Goal: Task Accomplishment & Management: Manage account settings

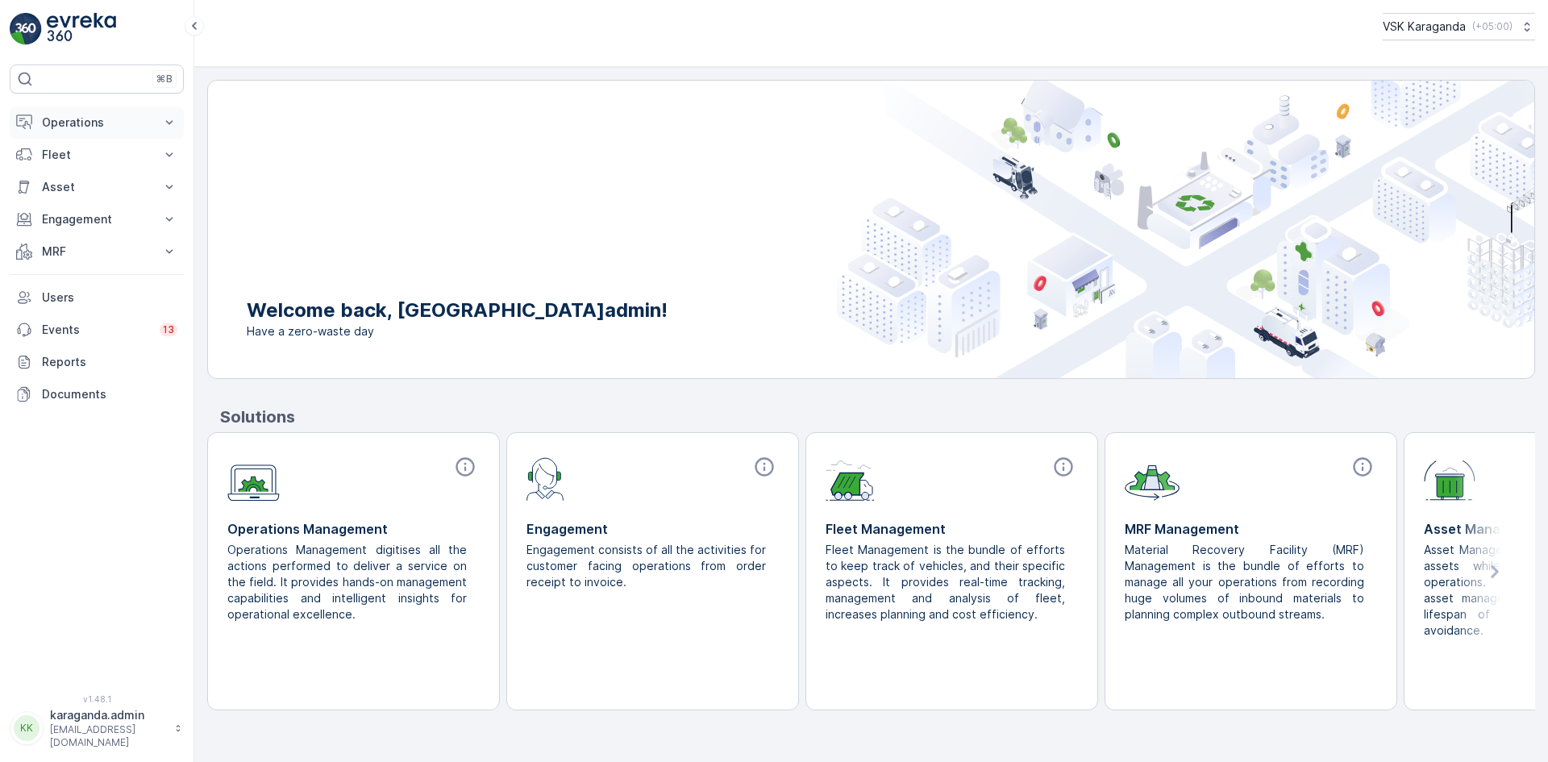
click at [73, 115] on p "Operations" at bounding box center [97, 122] width 110 height 16
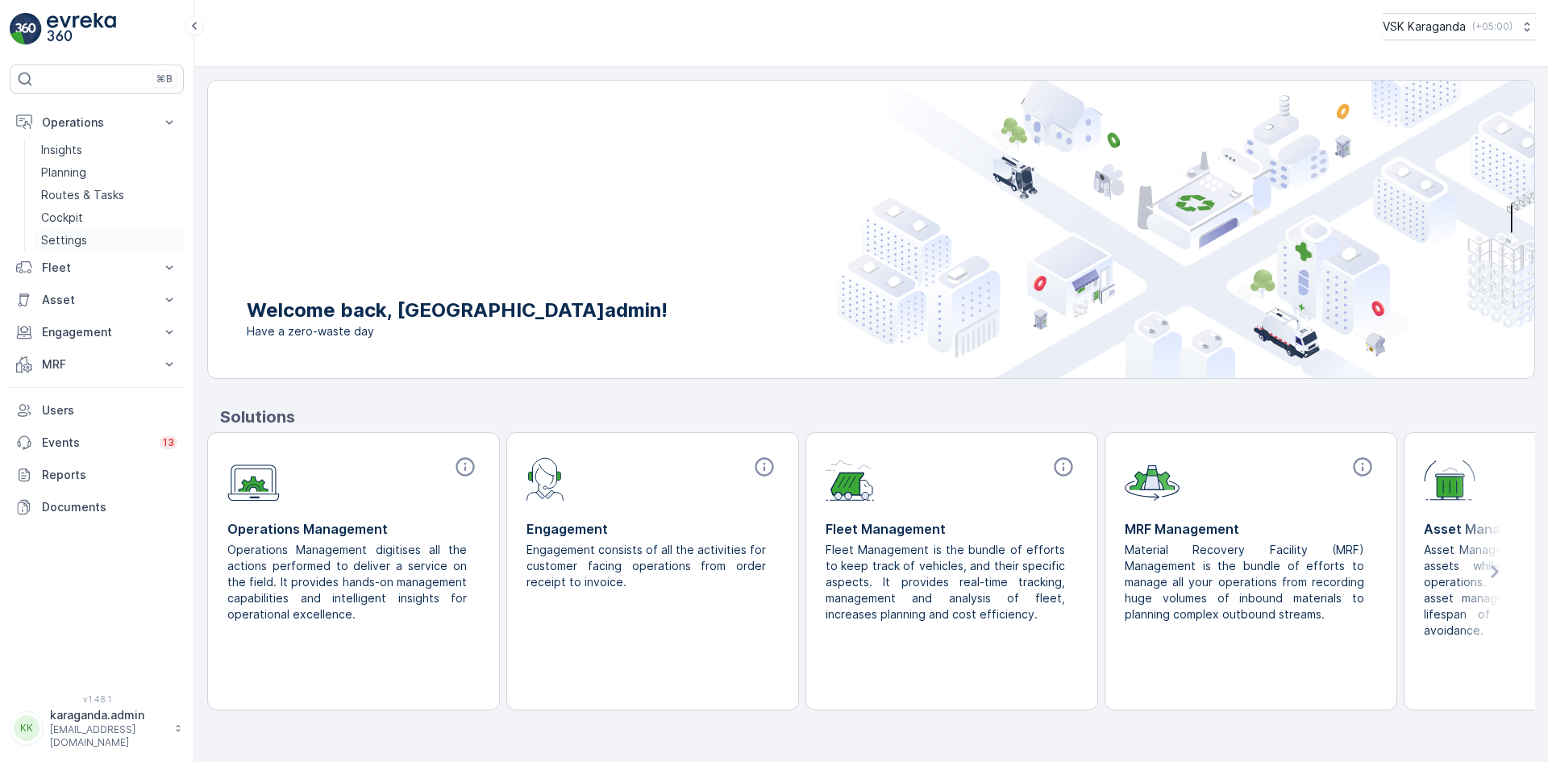
click at [77, 243] on p "Settings" at bounding box center [64, 240] width 46 height 16
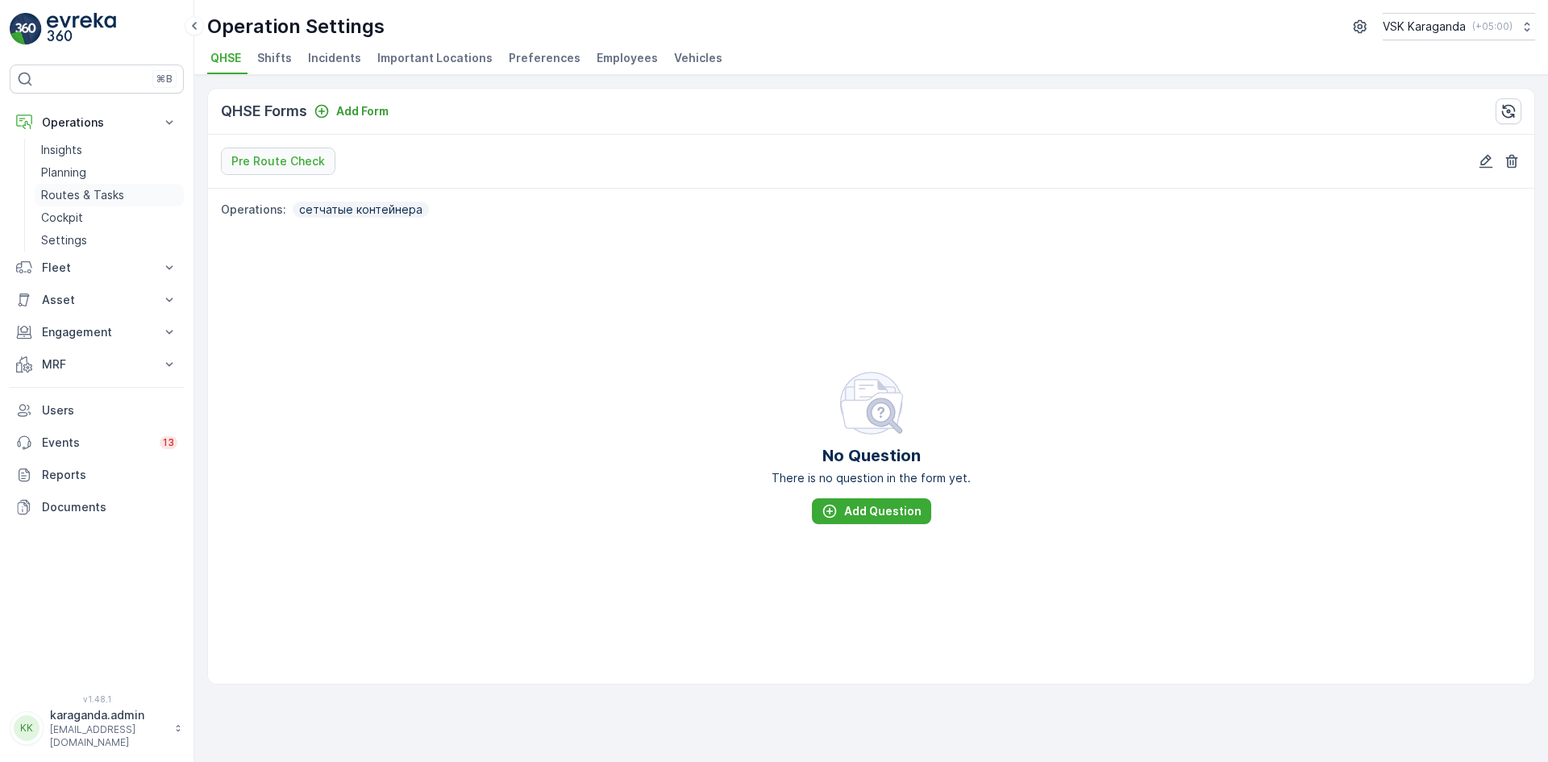
click at [71, 189] on p "Routes & Tasks" at bounding box center [82, 195] width 83 height 16
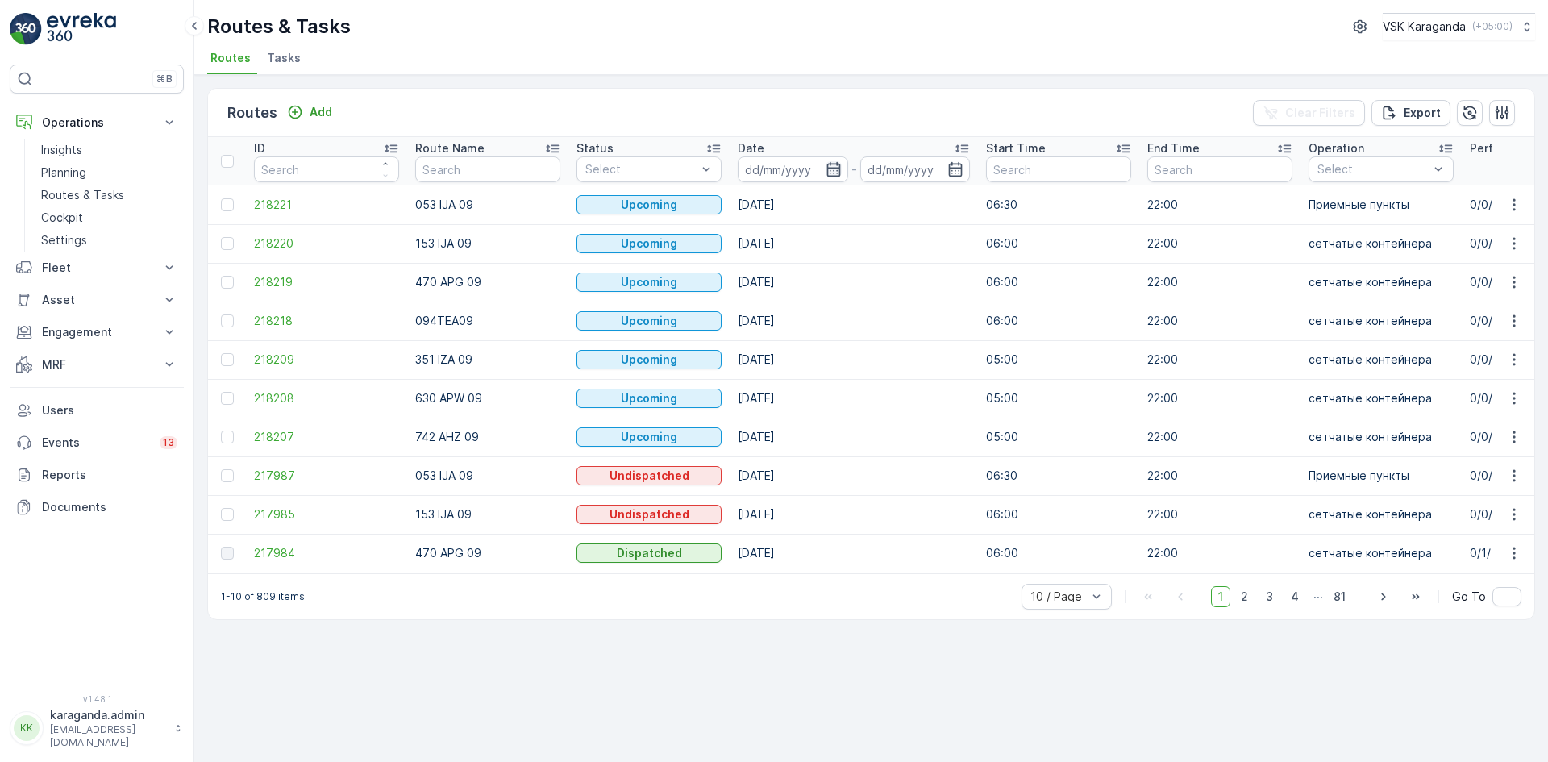
click at [837, 166] on icon "button" at bounding box center [834, 169] width 16 height 16
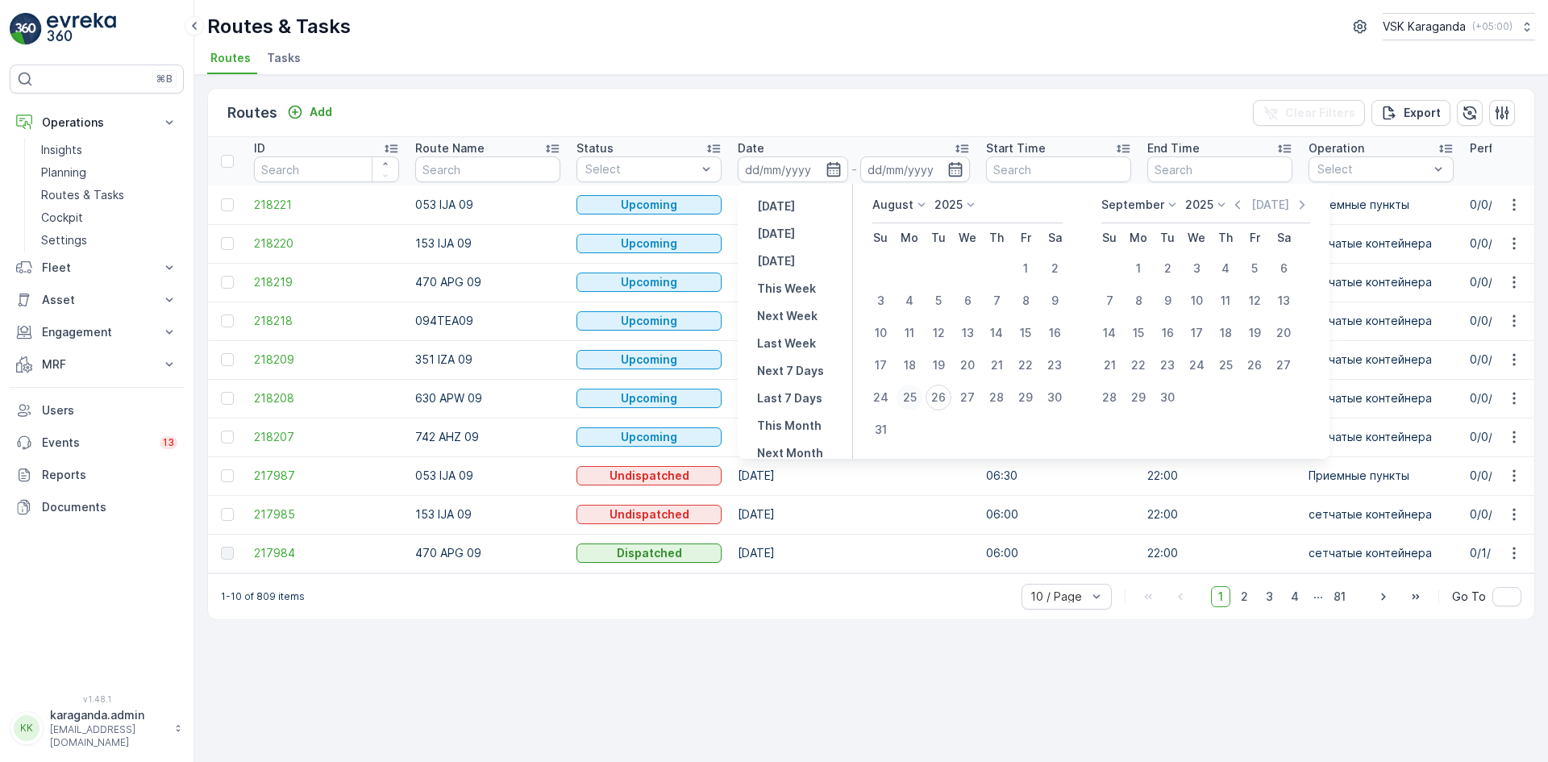
click at [914, 399] on div "25" at bounding box center [910, 398] width 26 height 26
type input "25.08.2025"
click at [914, 399] on div "25" at bounding box center [910, 398] width 26 height 26
type input "25.08.2025"
click at [914, 399] on div "25" at bounding box center [910, 398] width 26 height 26
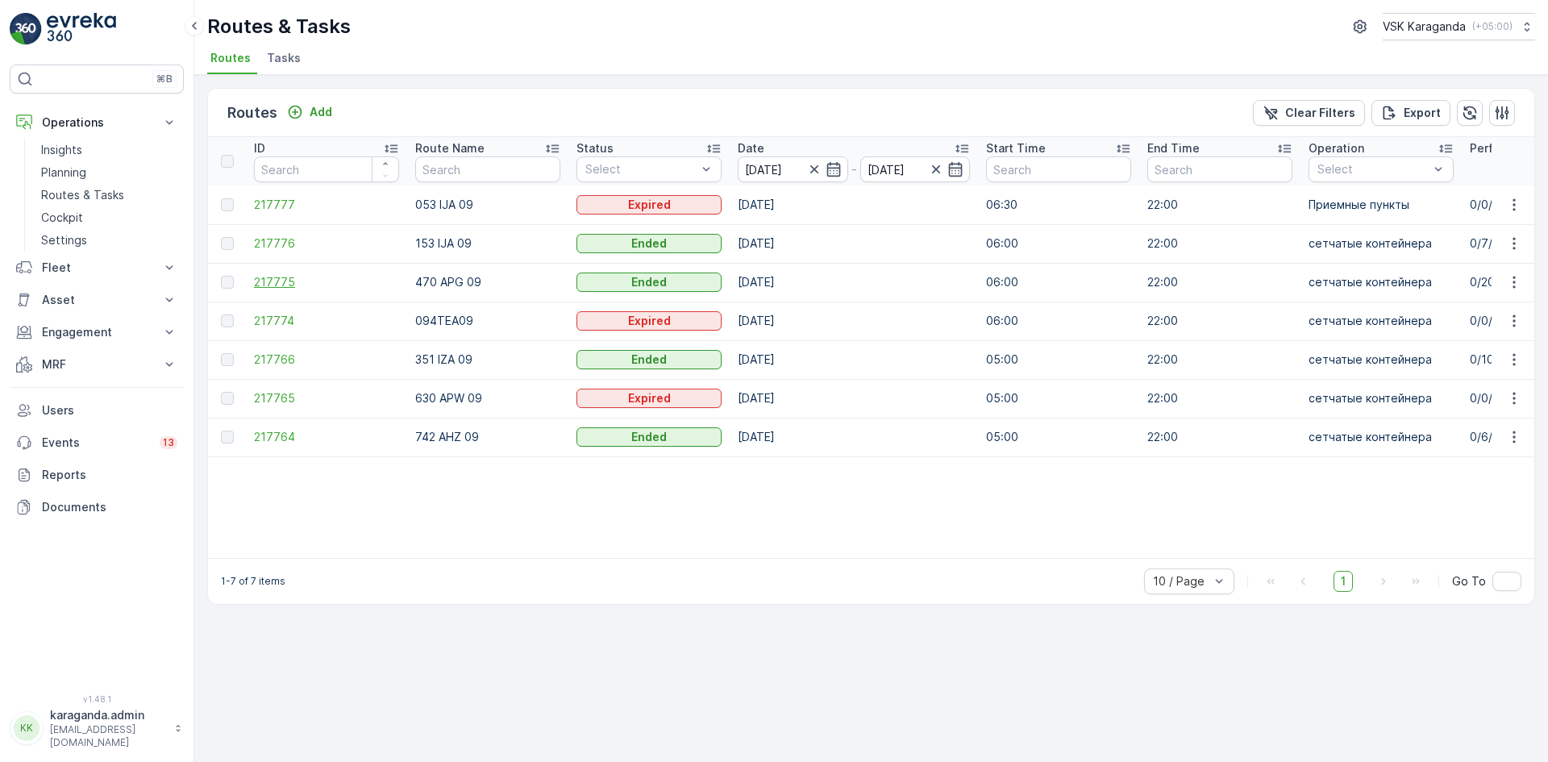
click at [287, 285] on span "217775" at bounding box center [326, 282] width 145 height 16
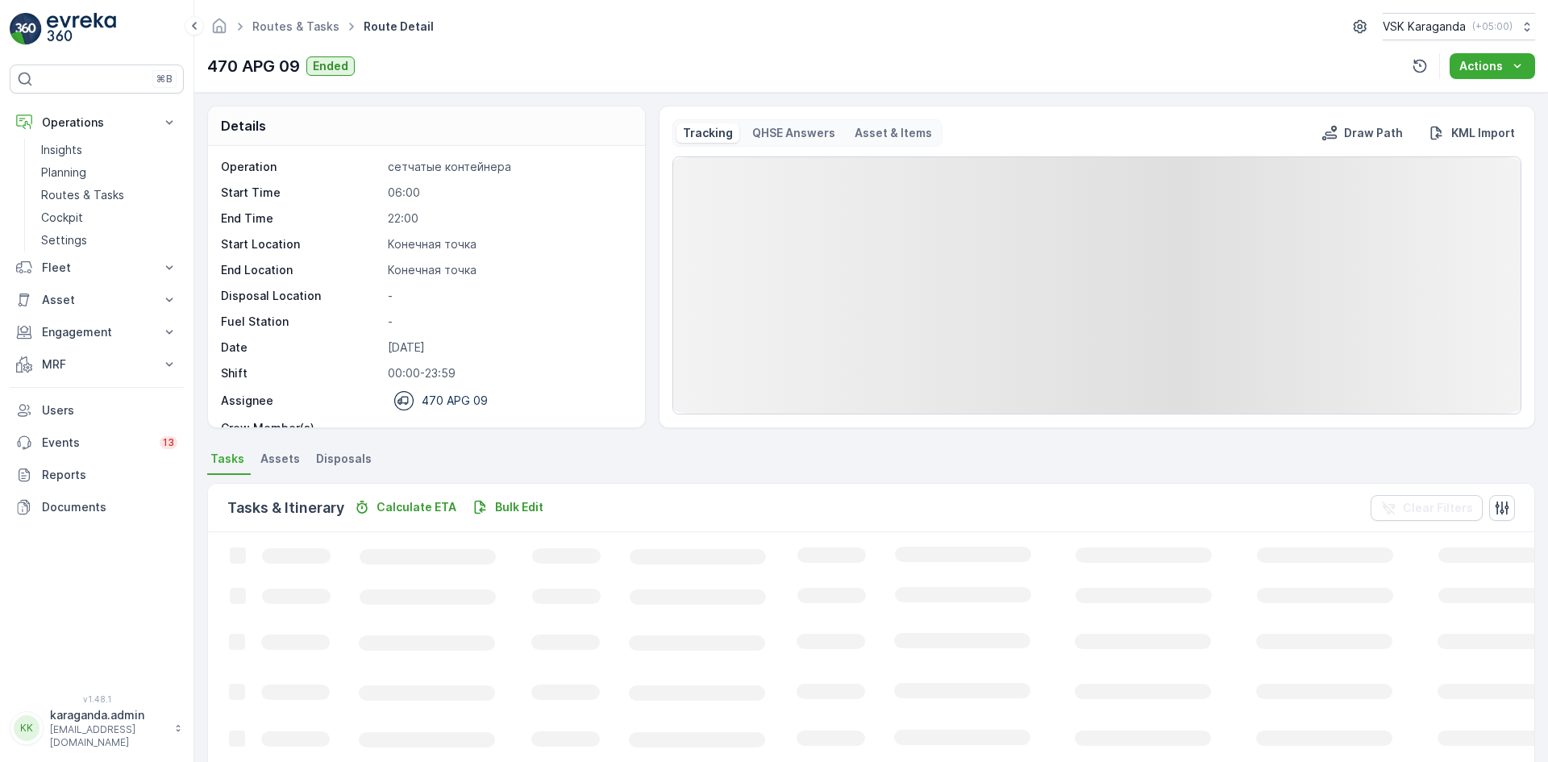
click at [353, 452] on span "Disposals" at bounding box center [344, 459] width 56 height 16
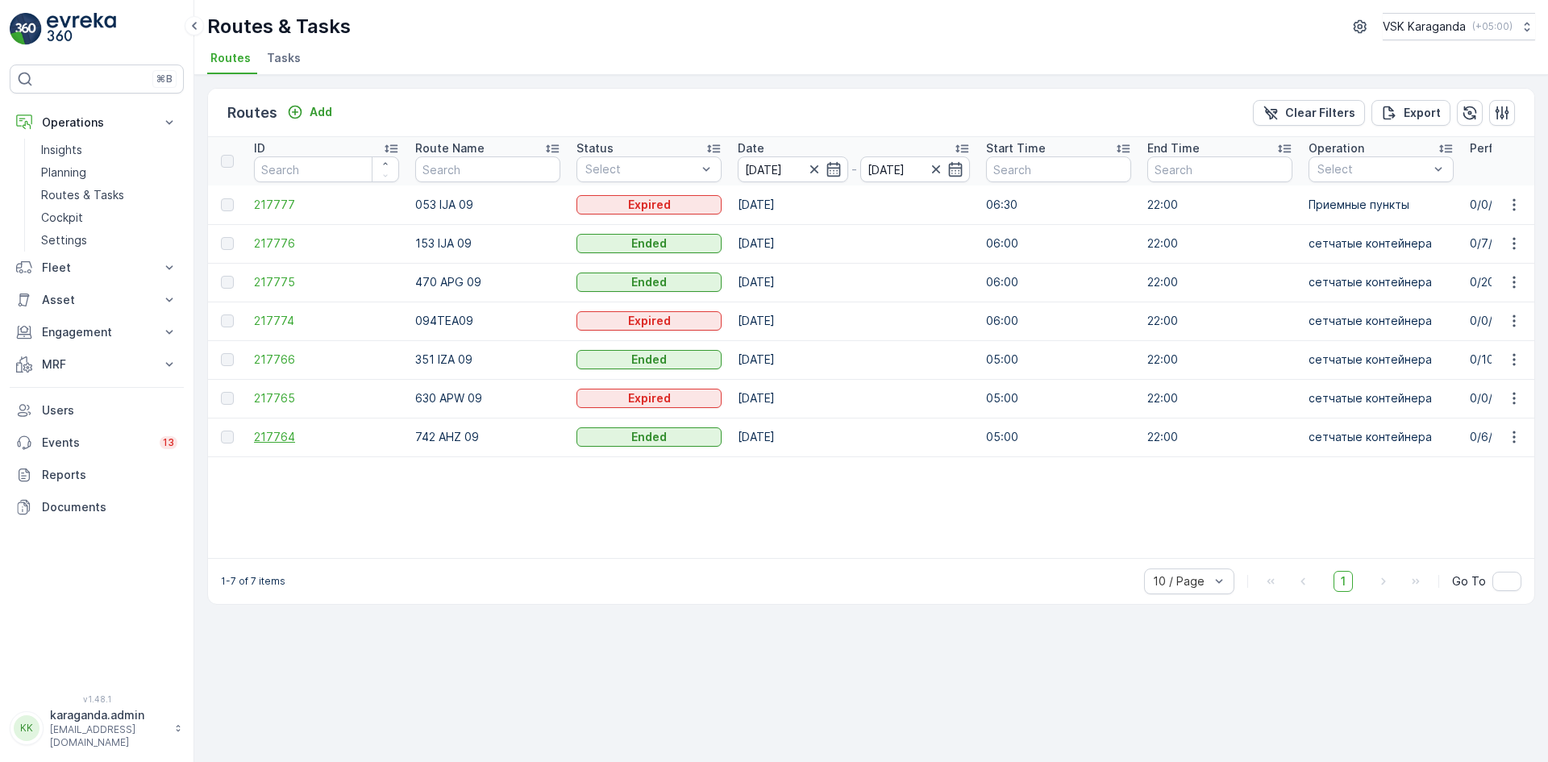
click at [284, 434] on span "217764" at bounding box center [326, 437] width 145 height 16
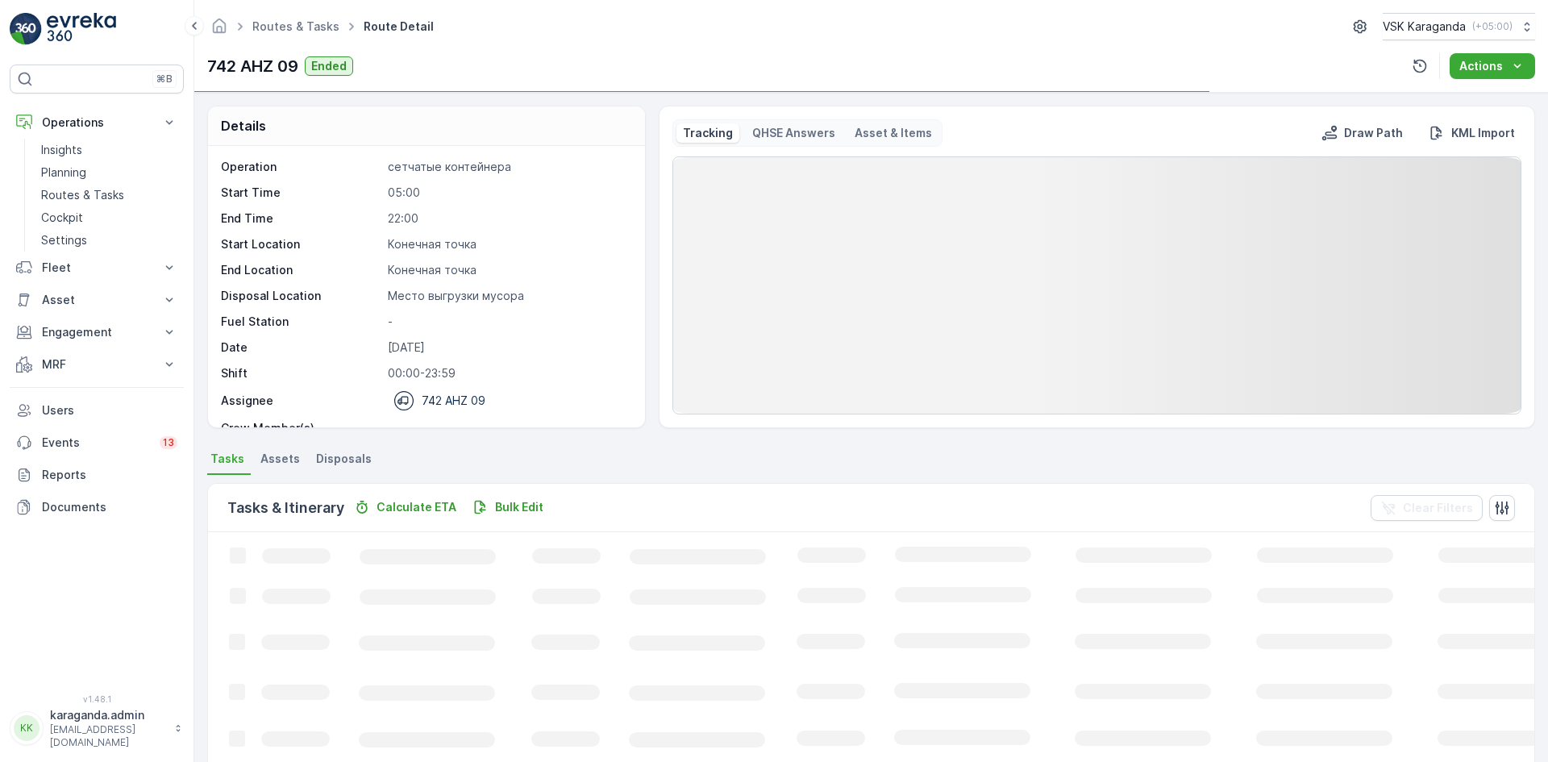
click at [352, 456] on span "Disposals" at bounding box center [344, 459] width 56 height 16
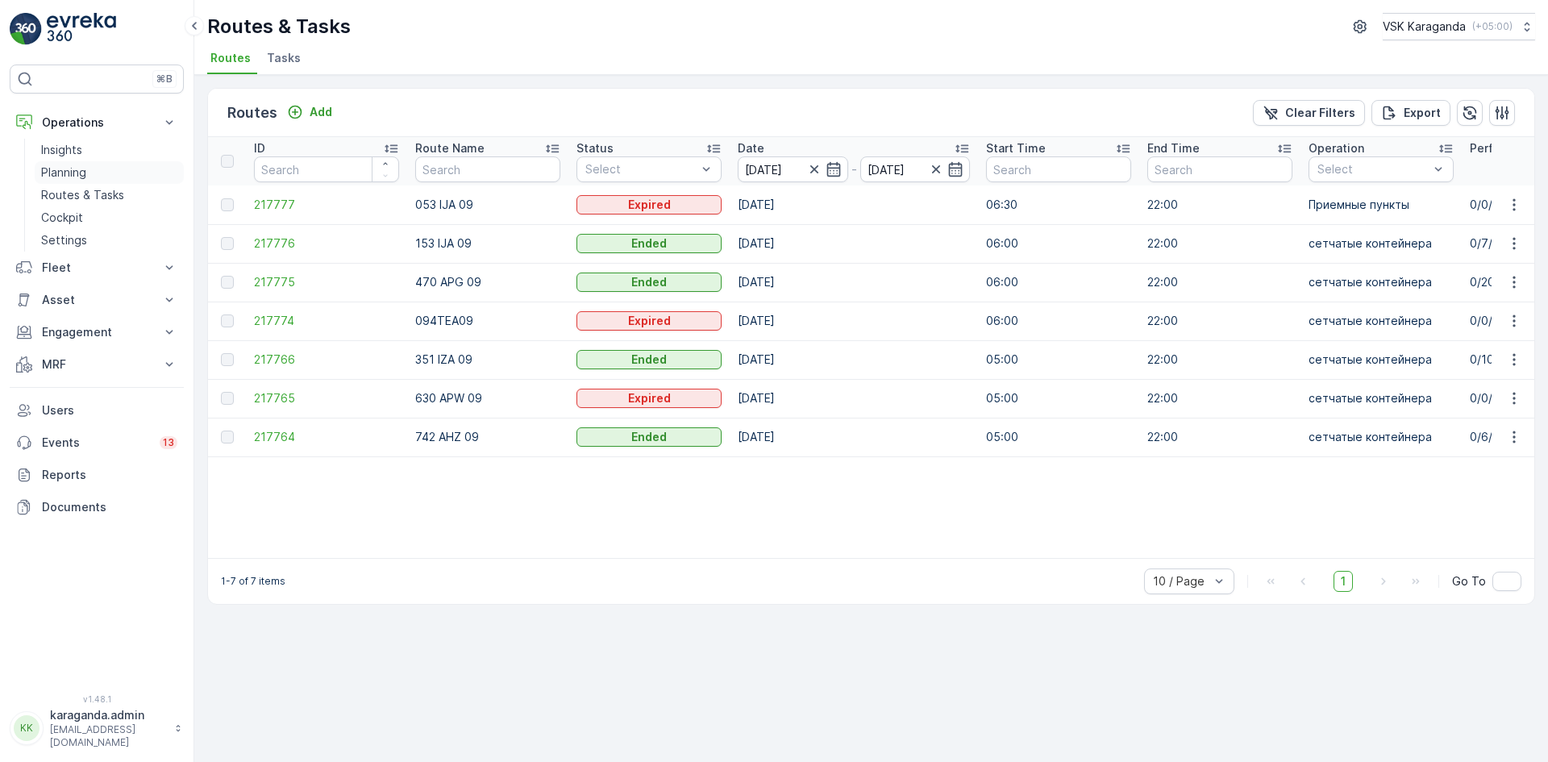
click at [65, 171] on p "Planning" at bounding box center [63, 172] width 45 height 16
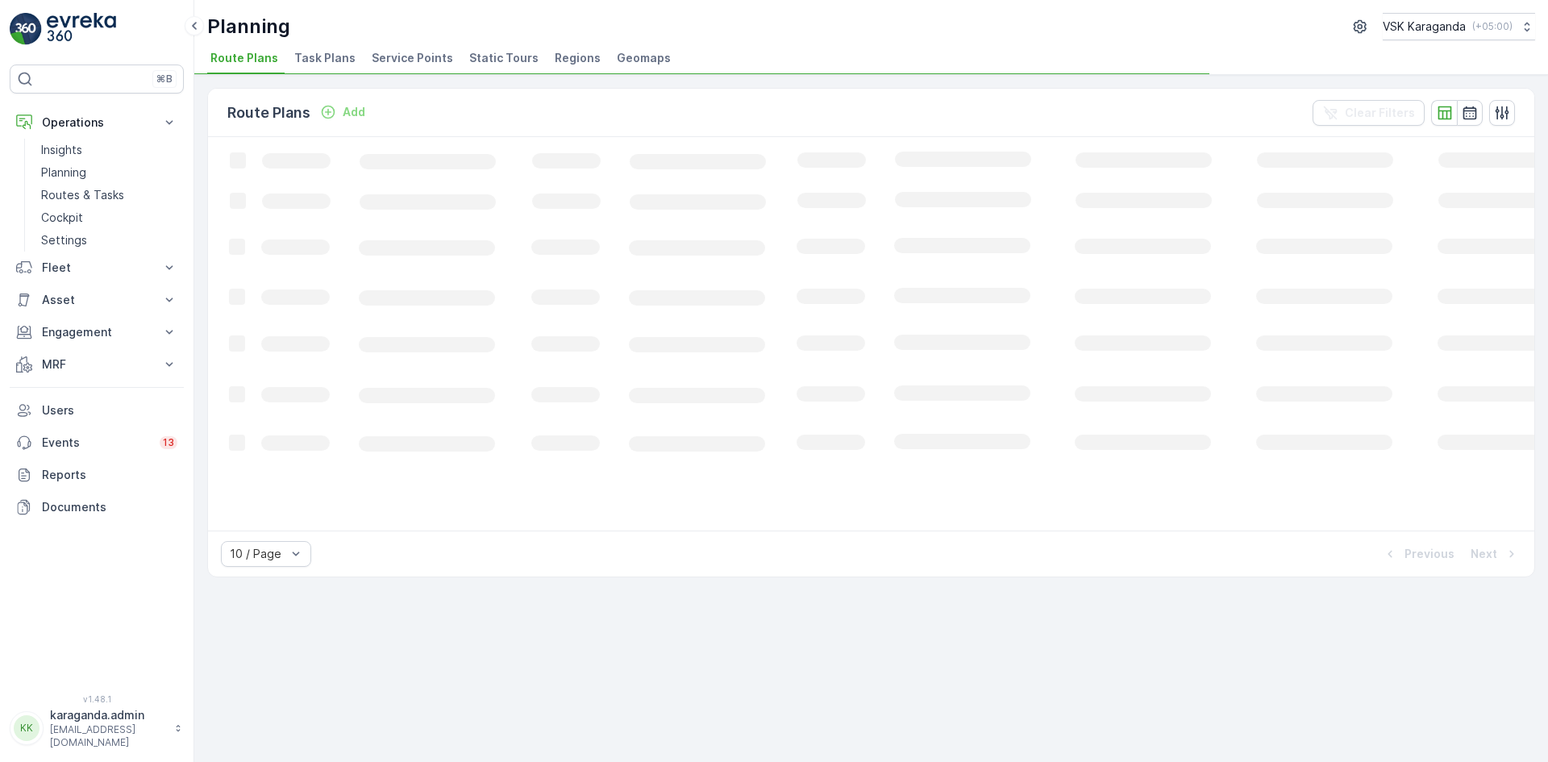
click at [398, 61] on span "Service Points" at bounding box center [412, 58] width 81 height 16
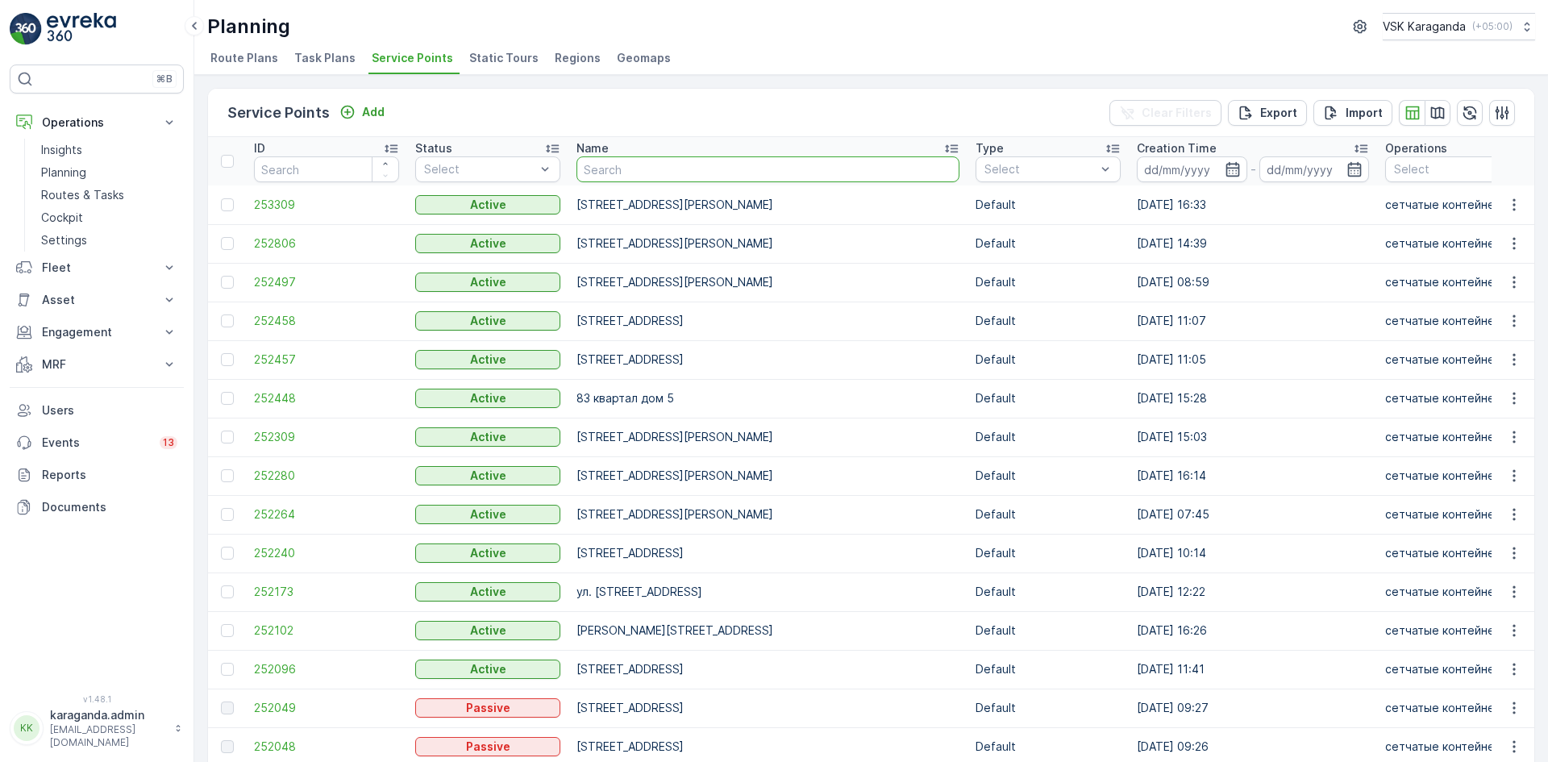
drag, startPoint x: 635, startPoint y: 160, endPoint x: 643, endPoint y: 161, distance: 8.1
click at [635, 164] on input "text" at bounding box center [767, 169] width 383 height 26
type input "назарбаева"
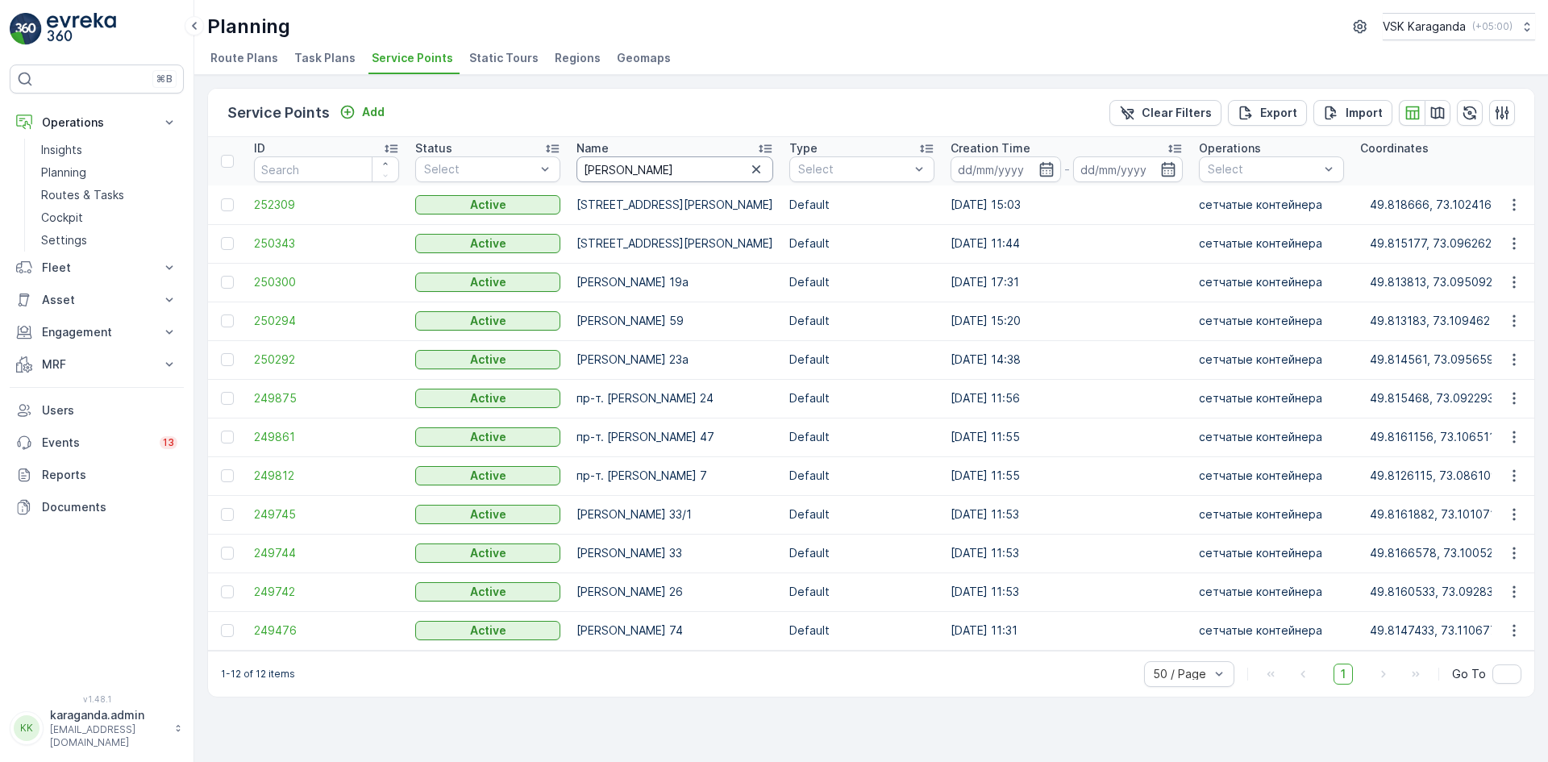
click at [672, 172] on input "назарбаева" at bounding box center [674, 169] width 197 height 26
type input "назарбаева 17"
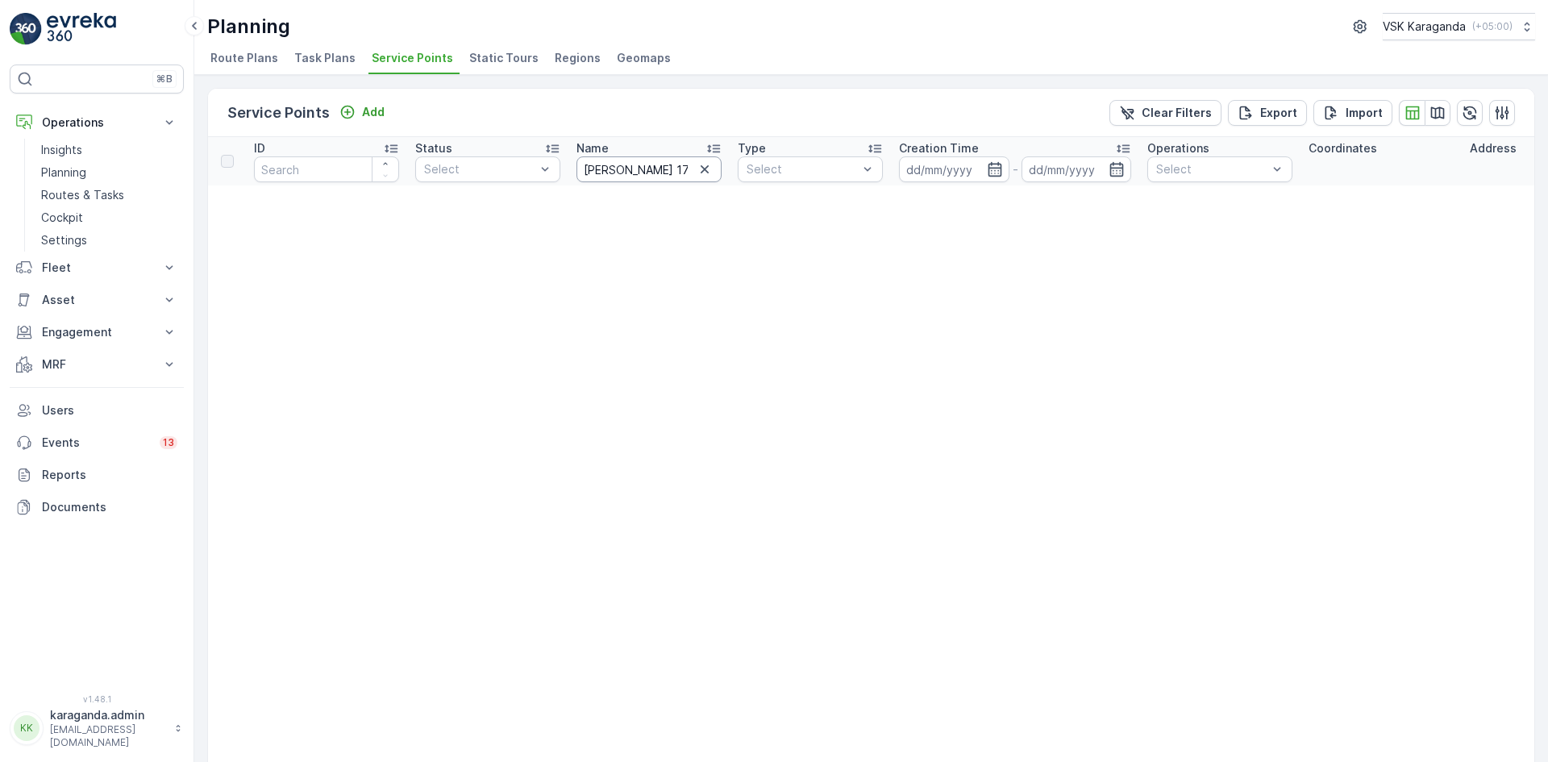
click at [672, 172] on input "назарбаева 17" at bounding box center [648, 169] width 145 height 26
type input "назарбаева 17а"
drag, startPoint x: 676, startPoint y: 162, endPoint x: 596, endPoint y: 164, distance: 80.6
click at [596, 164] on input "назарбаева 17а" at bounding box center [648, 169] width 145 height 26
type input "н"
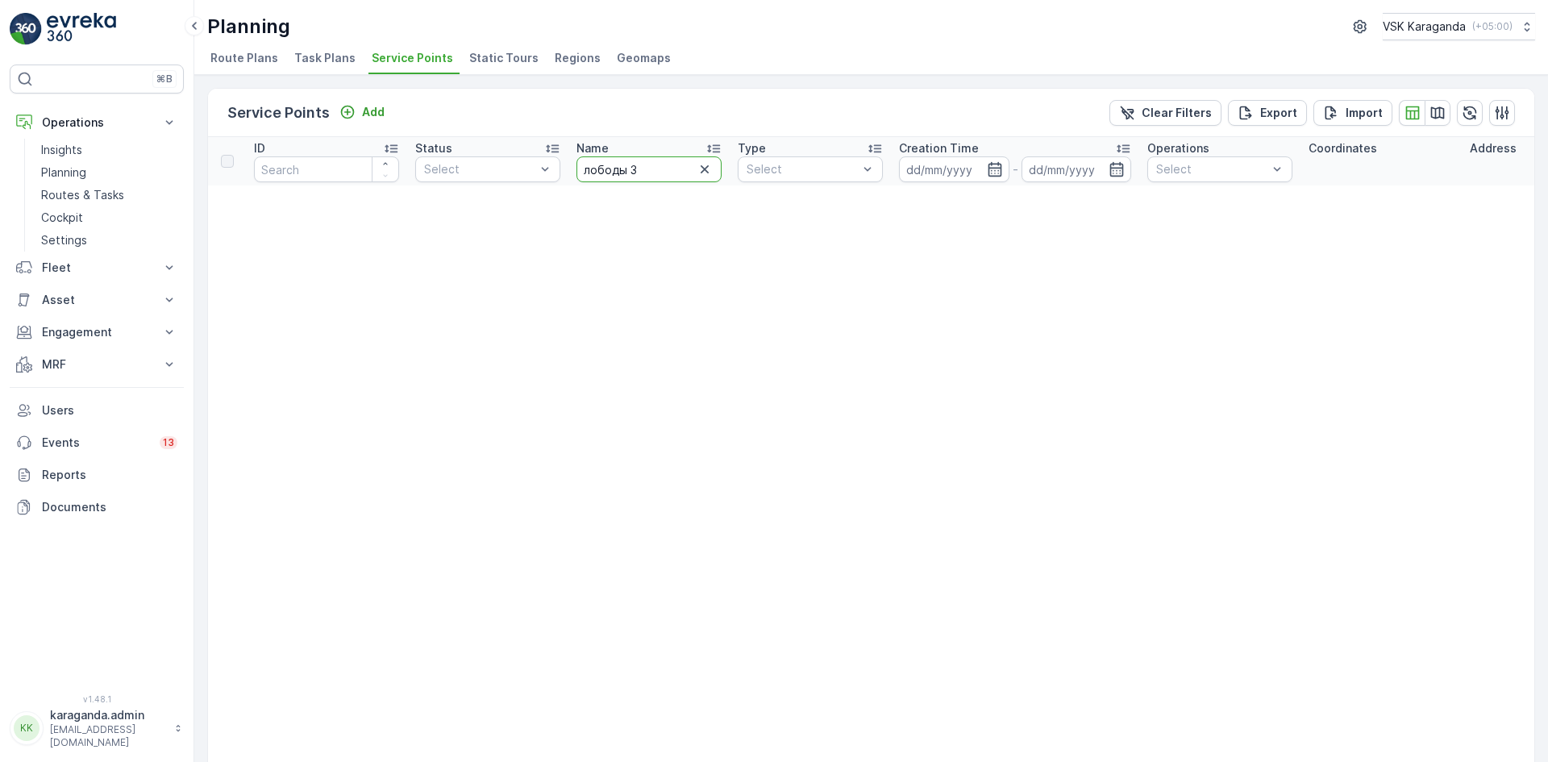
type input "лободы 32"
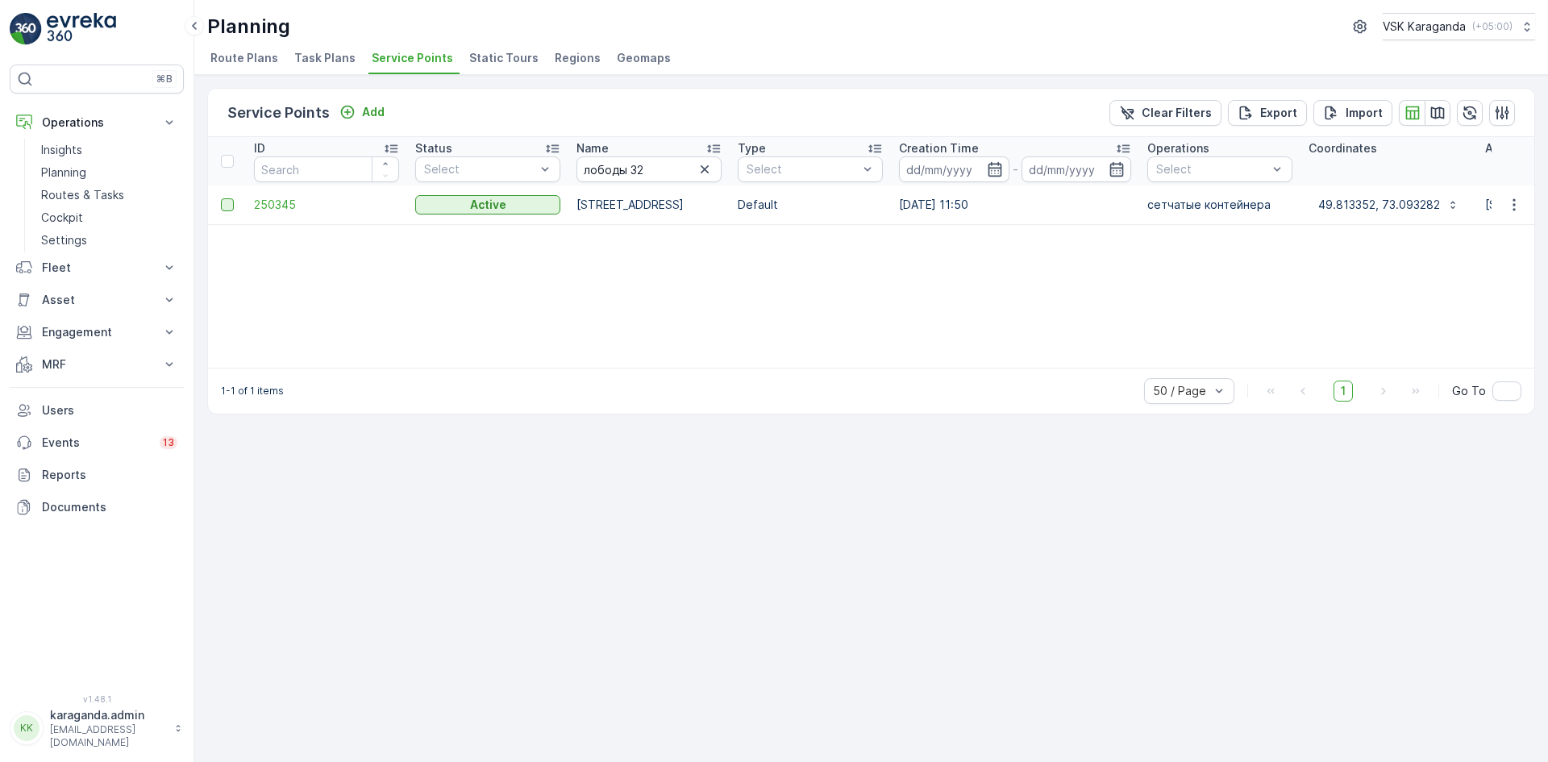
click at [225, 206] on div at bounding box center [227, 204] width 13 height 13
click at [221, 198] on input "checkbox" at bounding box center [221, 198] width 0 height 0
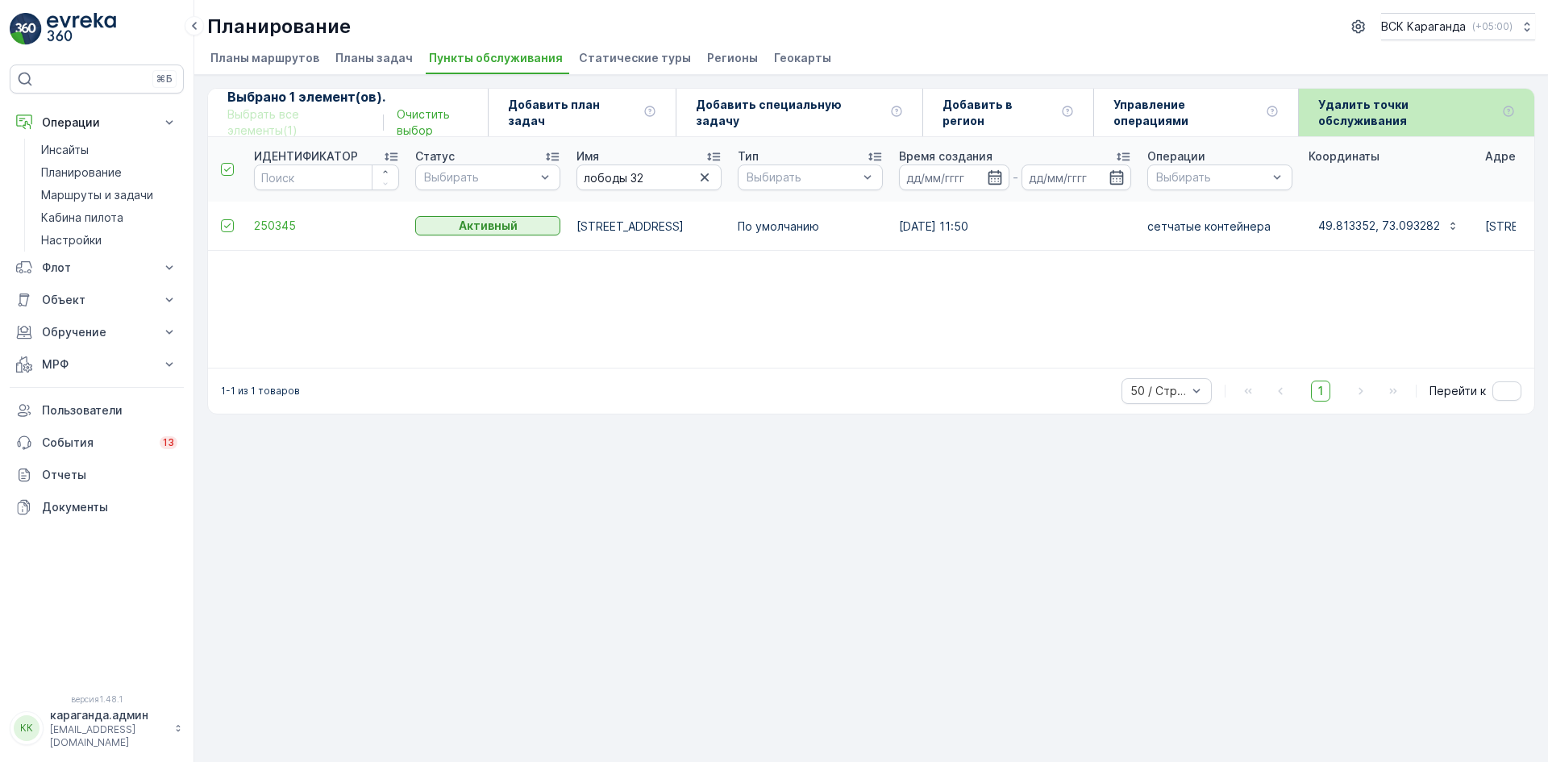
click at [1381, 120] on p "Удалить точки обслуживания" at bounding box center [1406, 113] width 177 height 32
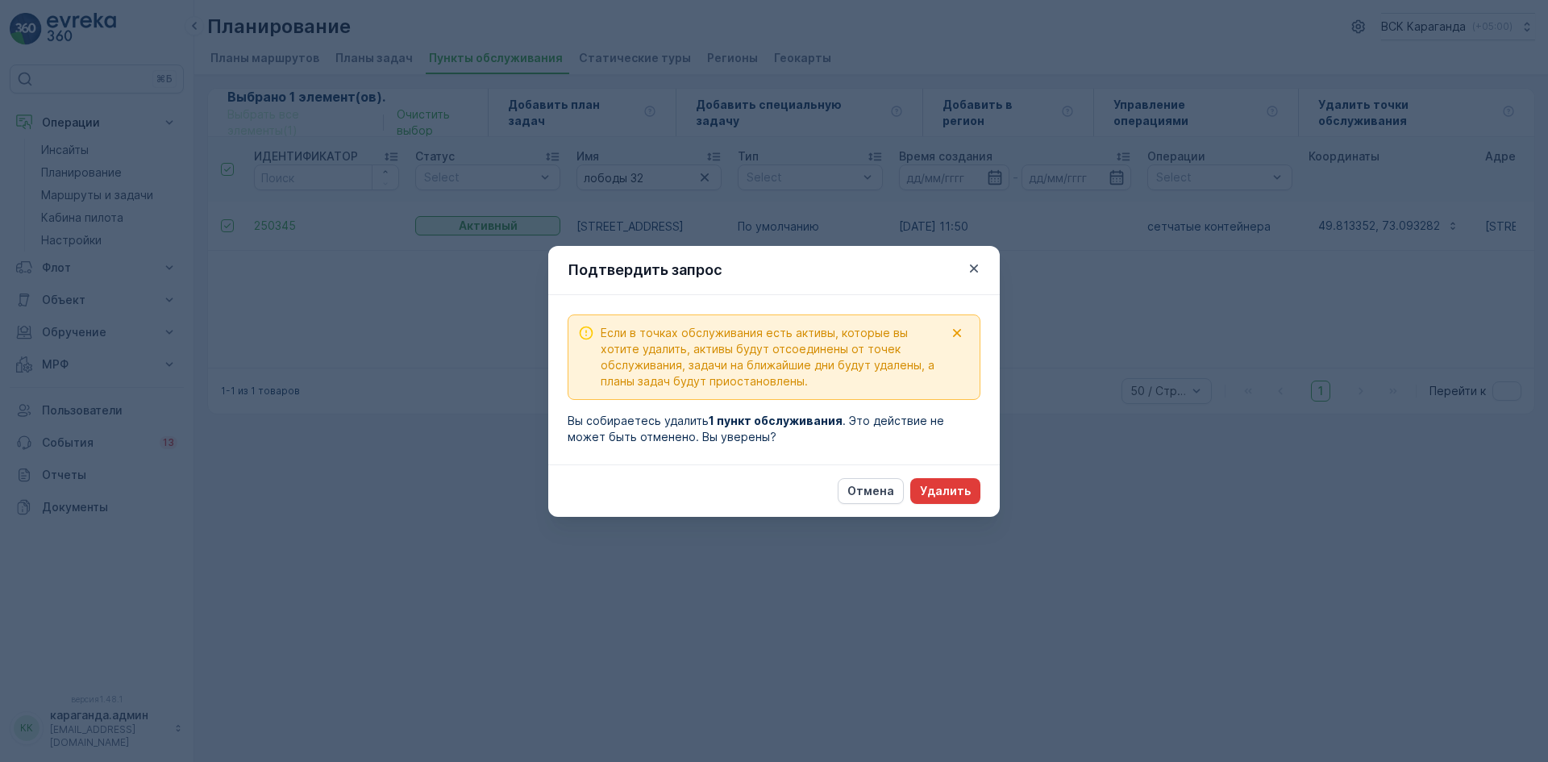
click at [947, 491] on font "Удалить" at bounding box center [945, 491] width 51 height 14
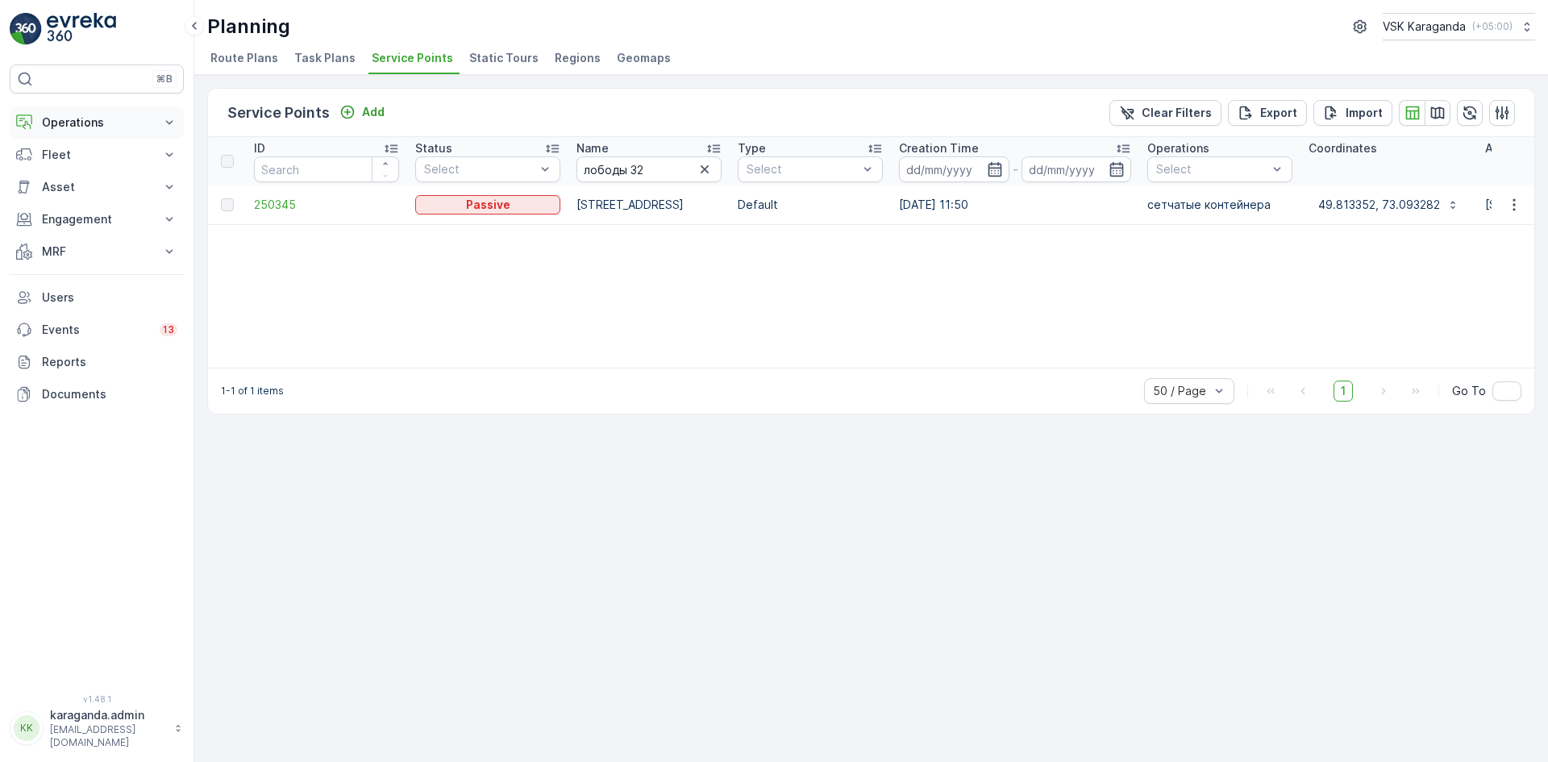
click at [65, 127] on p "Operations" at bounding box center [97, 122] width 110 height 16
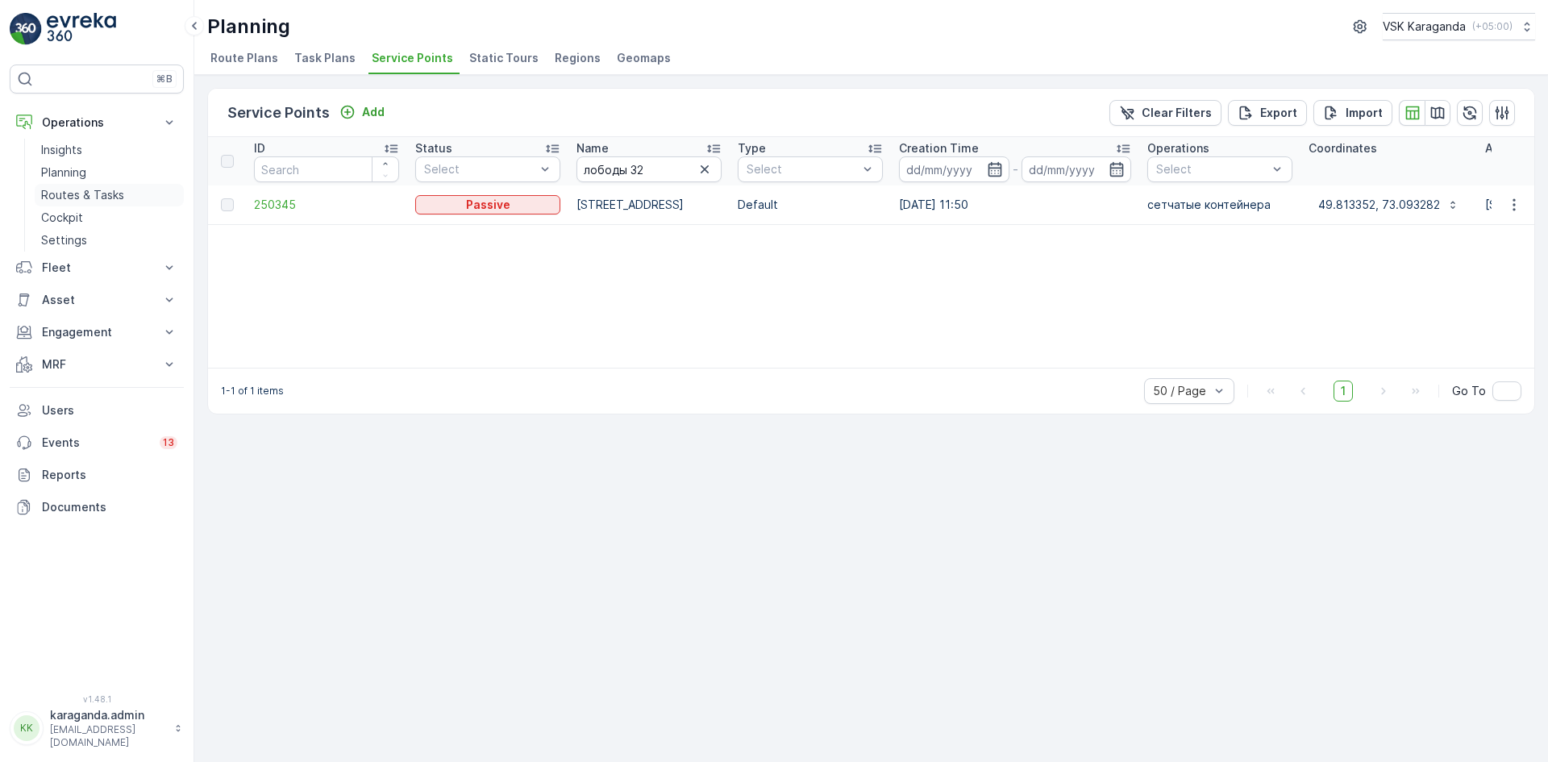
click at [62, 189] on p "Routes & Tasks" at bounding box center [82, 195] width 83 height 16
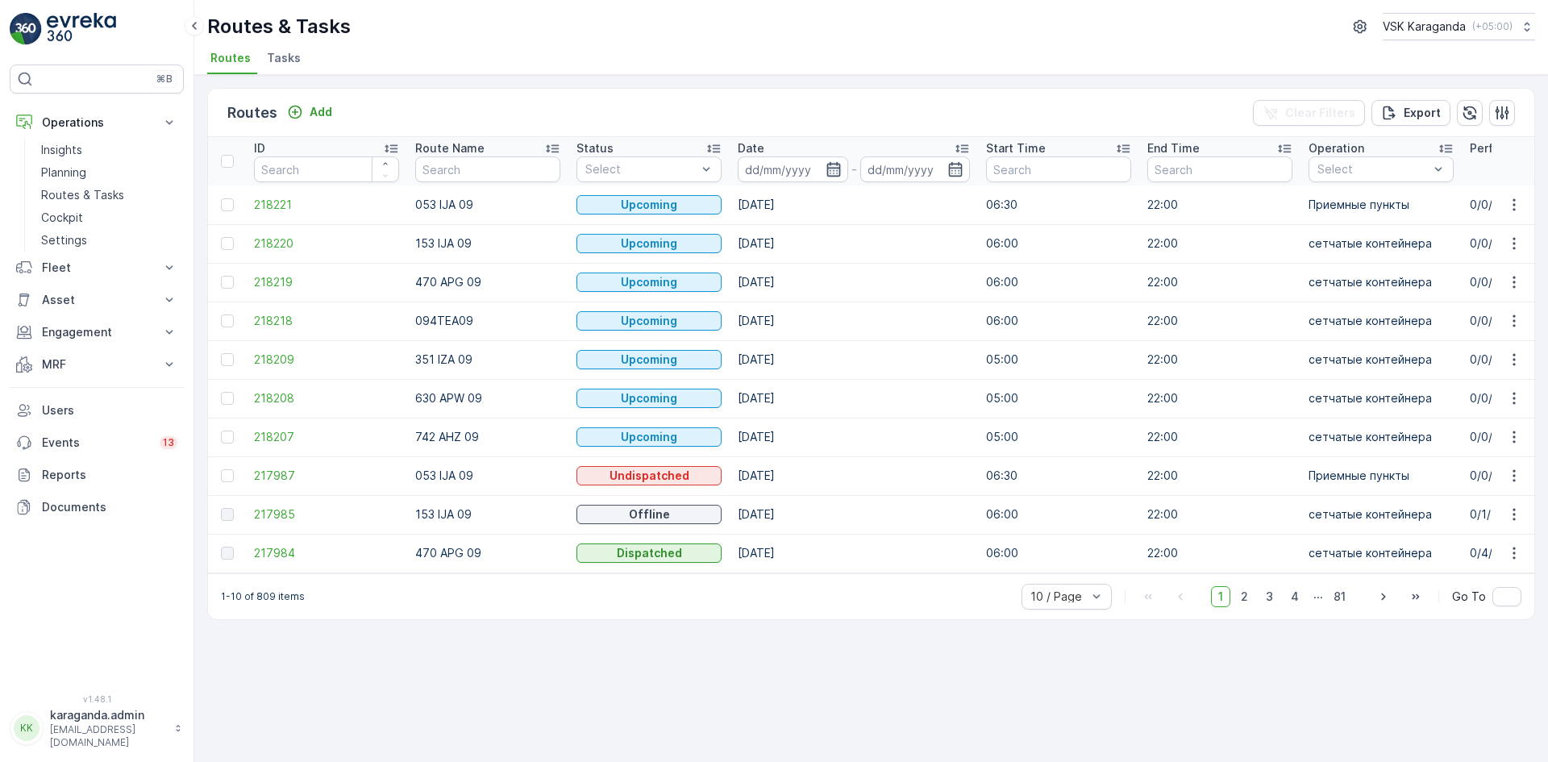
click at [827, 170] on icon "button" at bounding box center [833, 169] width 14 height 15
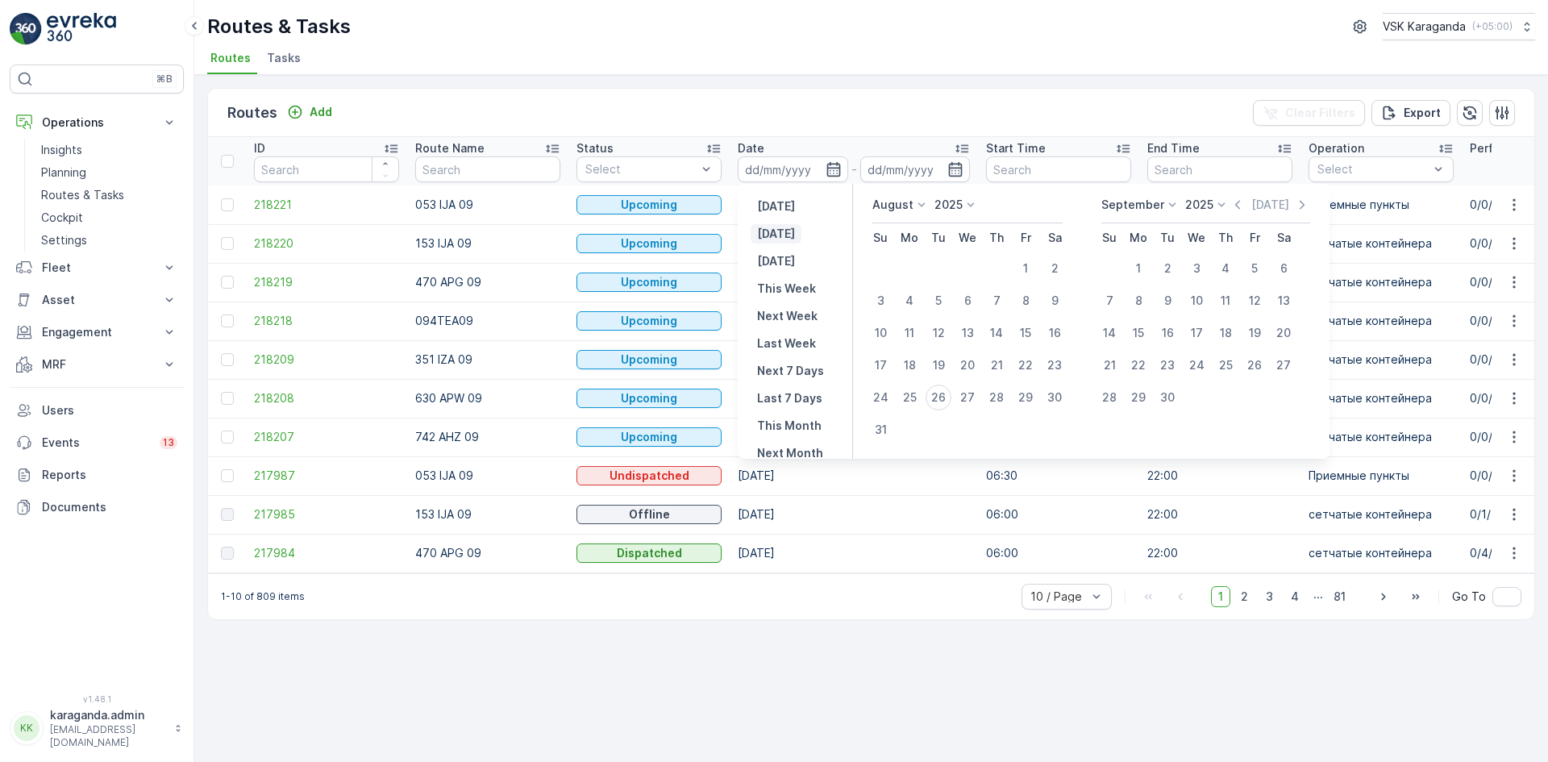
click at [780, 235] on p "Today" at bounding box center [776, 234] width 38 height 16
type input "[DATE]"
